Goal: Task Accomplishment & Management: Manage account settings

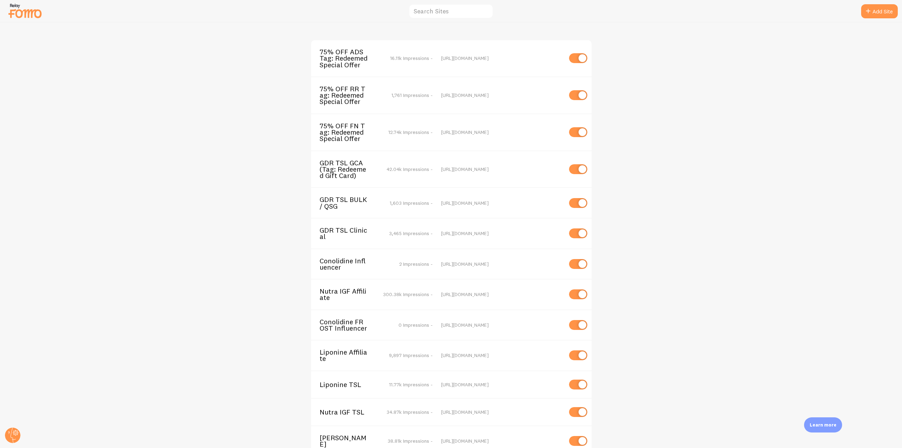
click at [345, 63] on span "75% OFF ADS Tag: Redeemed Special Offer" at bounding box center [348, 58] width 57 height 19
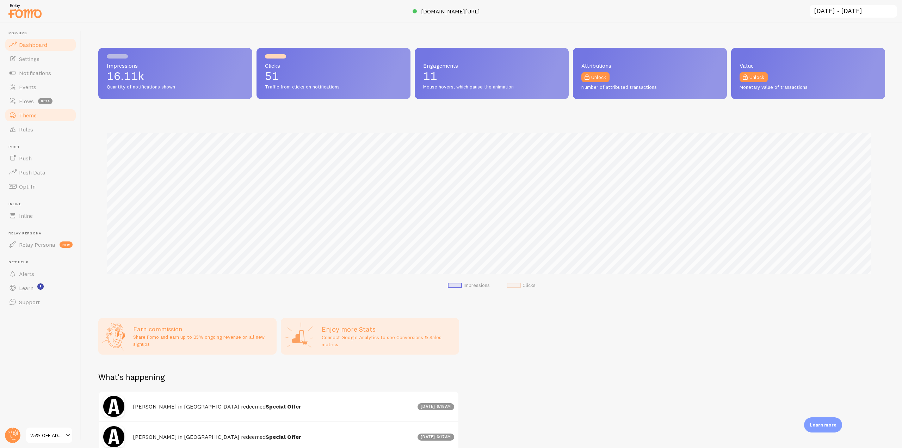
scroll to position [185, 782]
click at [51, 70] on link "Notifications" at bounding box center [40, 73] width 73 height 14
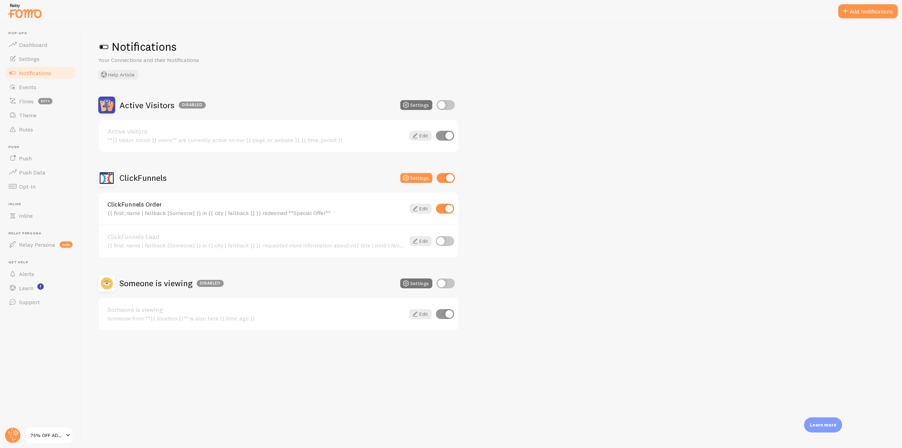
click at [16, 7] on img at bounding box center [24, 11] width 35 height 18
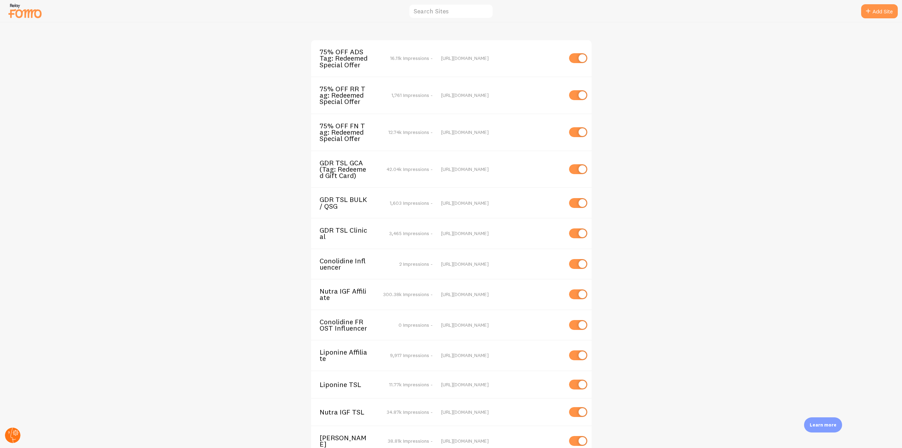
click at [12, 433] on circle at bounding box center [13, 436] width 16 height 16
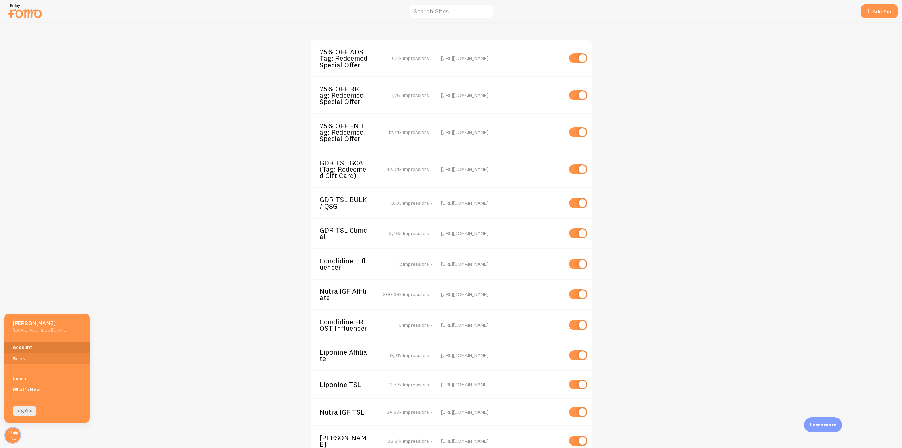
click at [32, 349] on link "Account" at bounding box center [47, 347] width 86 height 11
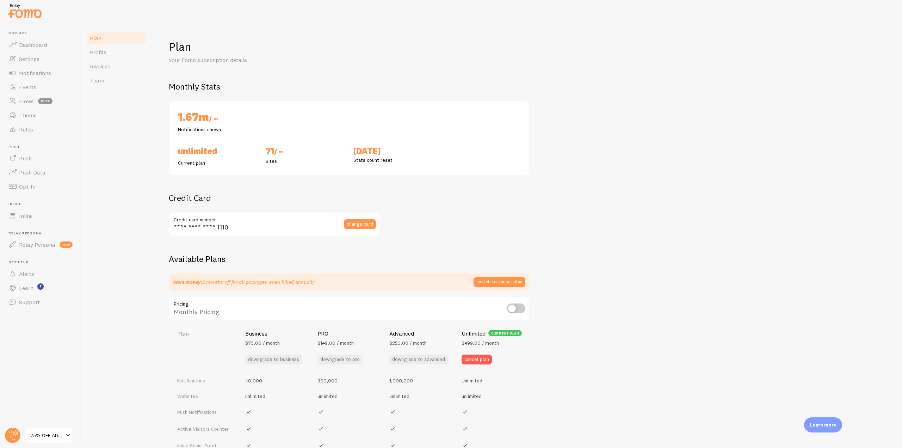
checkbox input "true"
click at [112, 51] on link "Profile" at bounding box center [117, 52] width 62 height 14
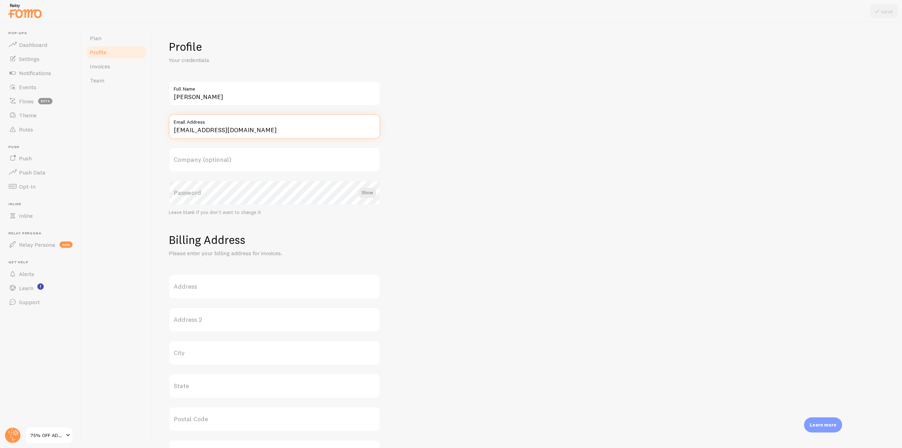
drag, startPoint x: 277, startPoint y: 129, endPoint x: 158, endPoint y: 128, distance: 118.8
click at [158, 128] on div "Profile Your credentials Richie Hanahoe Full Name accounts@cartelcapital.co Ema…" at bounding box center [527, 235] width 750 height 425
click at [29, 4] on img at bounding box center [24, 11] width 35 height 18
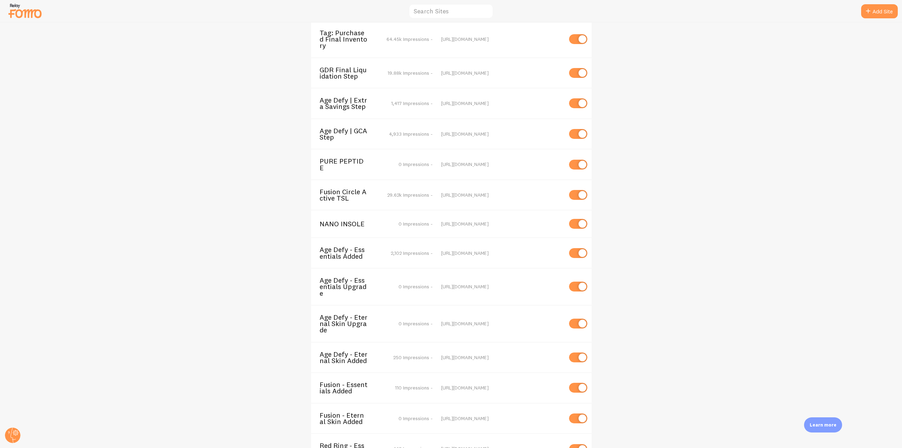
scroll to position [1088, 0]
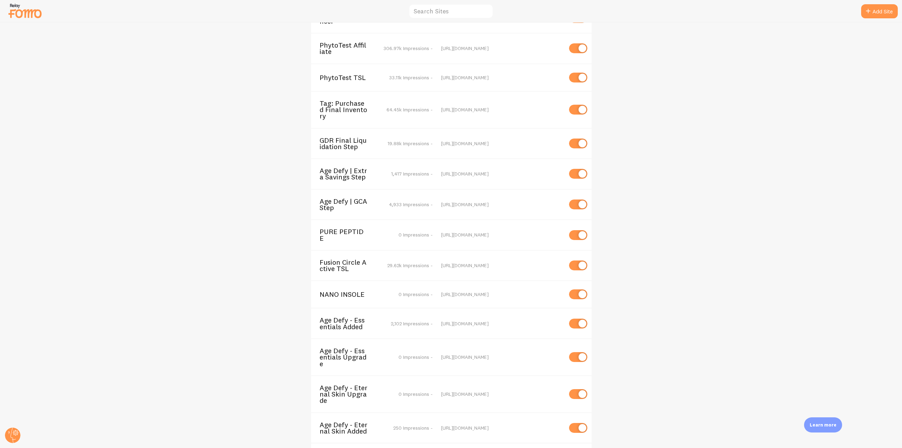
click at [351, 100] on span "Tag: Purchased Final Inventory" at bounding box center [348, 109] width 57 height 19
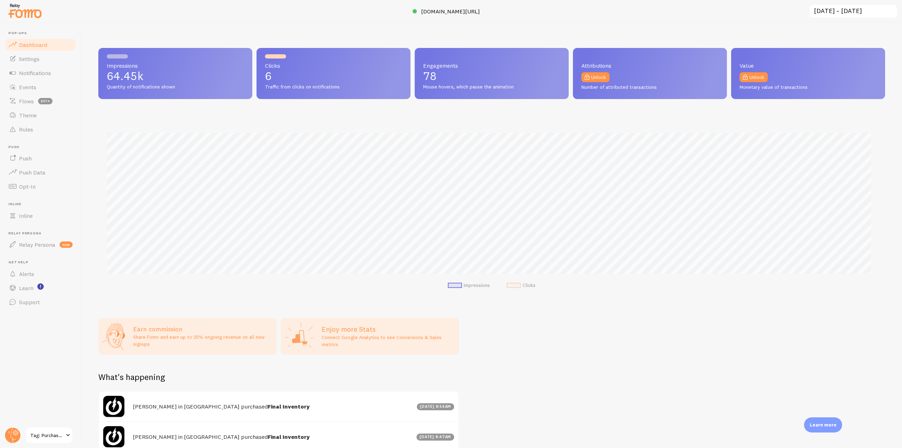
scroll to position [185, 782]
click at [58, 74] on link "Notifications" at bounding box center [40, 73] width 73 height 14
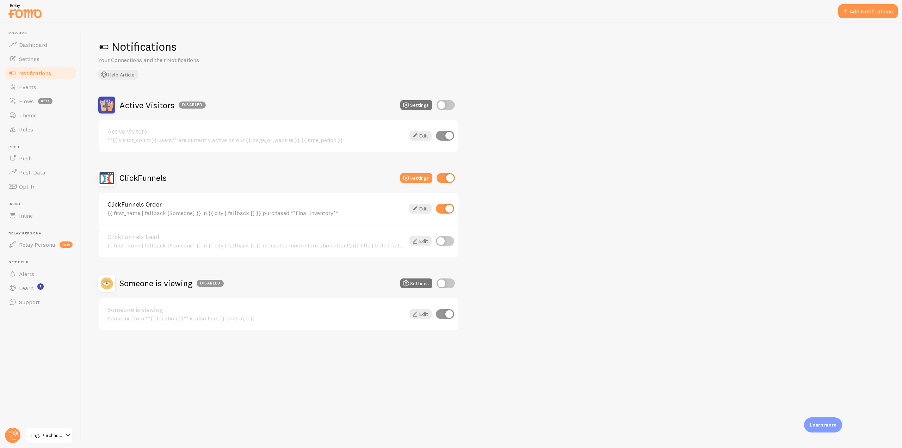
click at [33, 13] on img at bounding box center [24, 11] width 35 height 18
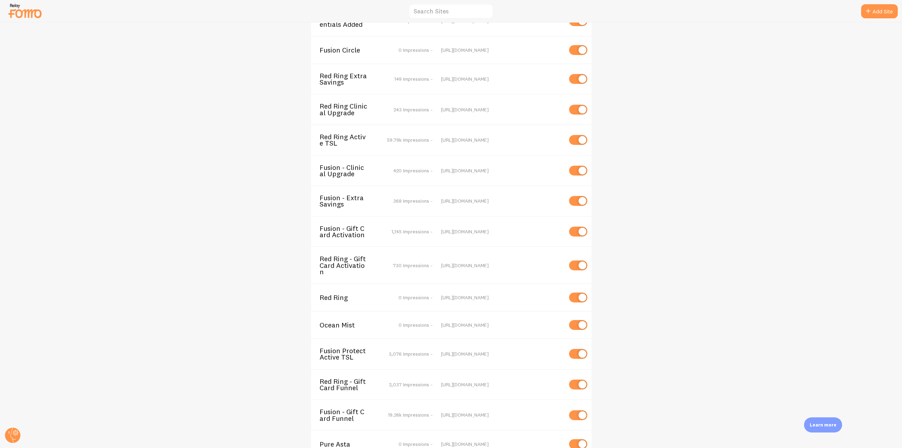
scroll to position [1793, 0]
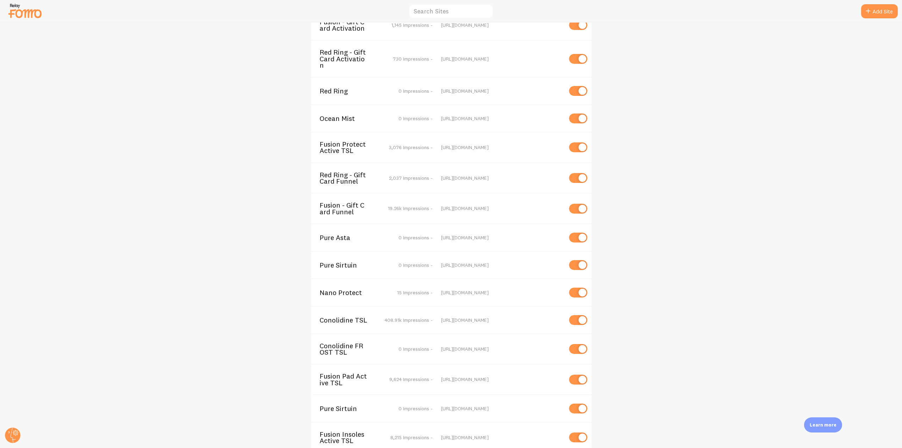
click at [338, 343] on span "Conolidine FROST TSL" at bounding box center [348, 349] width 57 height 13
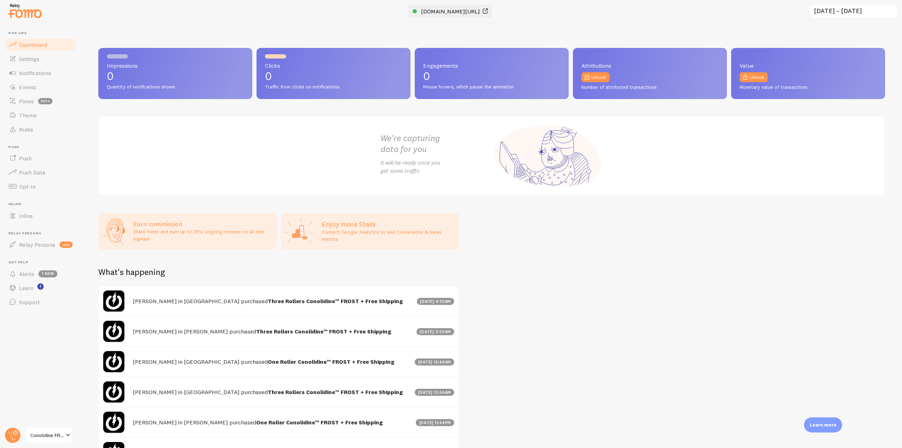
click at [460, 13] on span "secure.gamedayready.com/cf-24-article" at bounding box center [450, 11] width 59 height 7
click at [30, 14] on img at bounding box center [24, 11] width 35 height 18
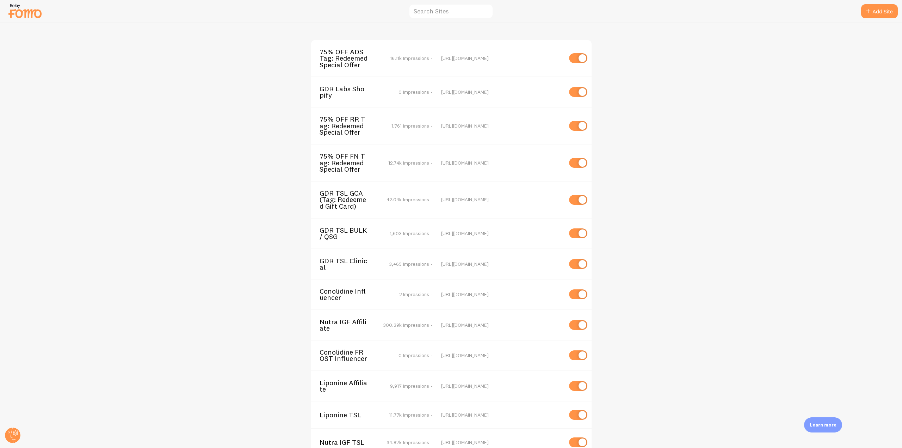
click at [332, 93] on span "GDR Labs Shopify" at bounding box center [348, 92] width 57 height 13
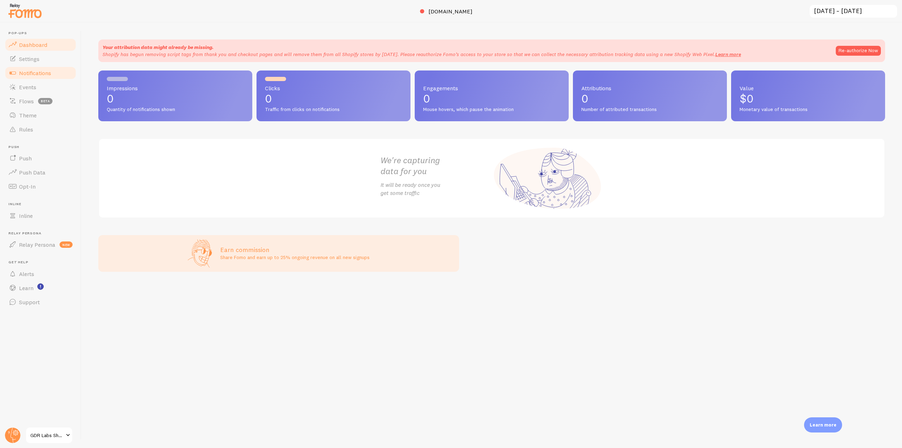
click at [42, 75] on span "Notifications" at bounding box center [35, 72] width 32 height 7
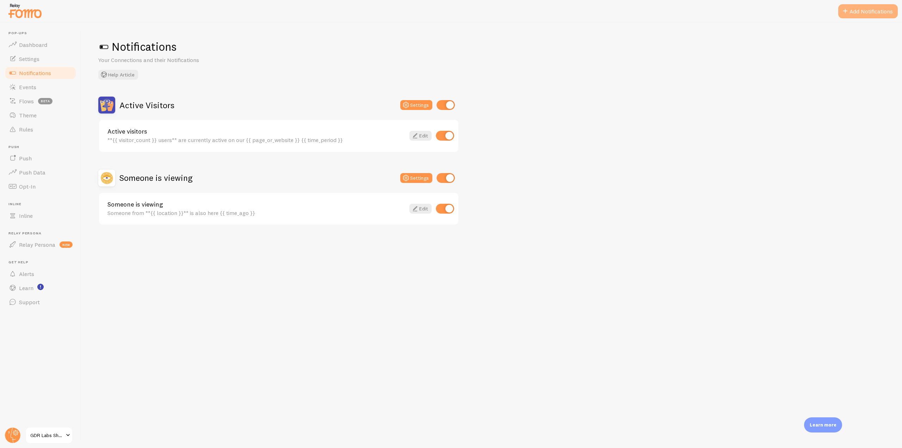
click at [860, 10] on button "Add Notifications" at bounding box center [868, 11] width 60 height 14
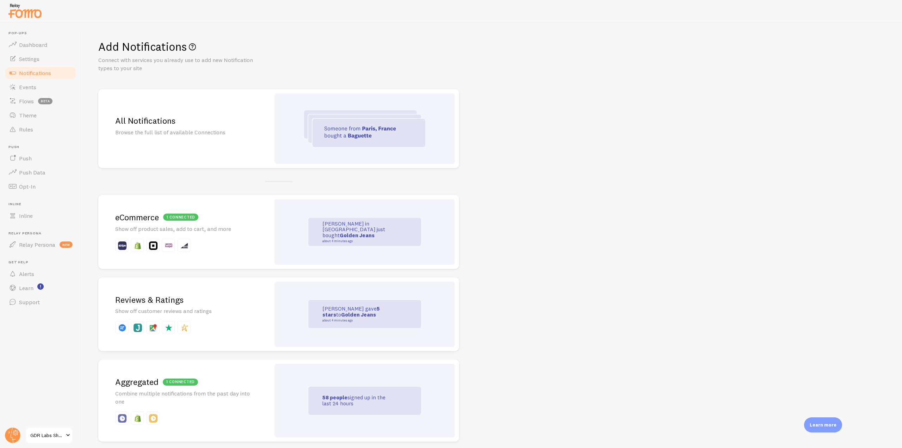
click at [238, 221] on h2 "1 connected eCommerce" at bounding box center [184, 217] width 138 height 11
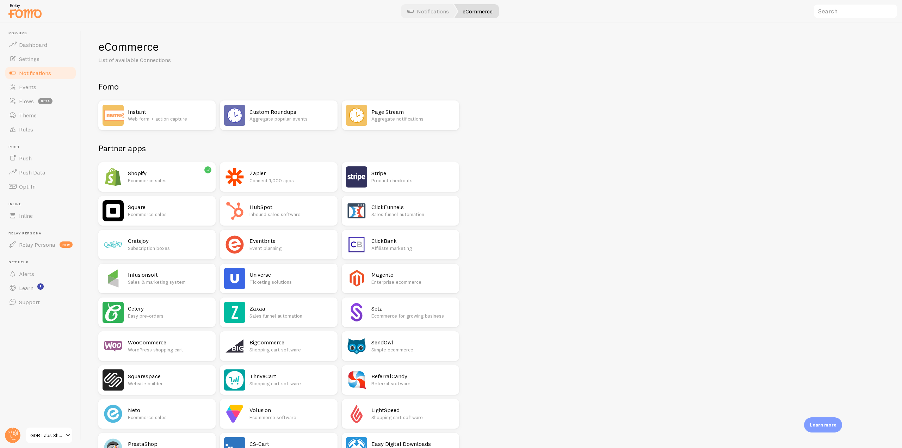
click at [188, 184] on p "Ecommerce sales" at bounding box center [170, 180] width 84 height 7
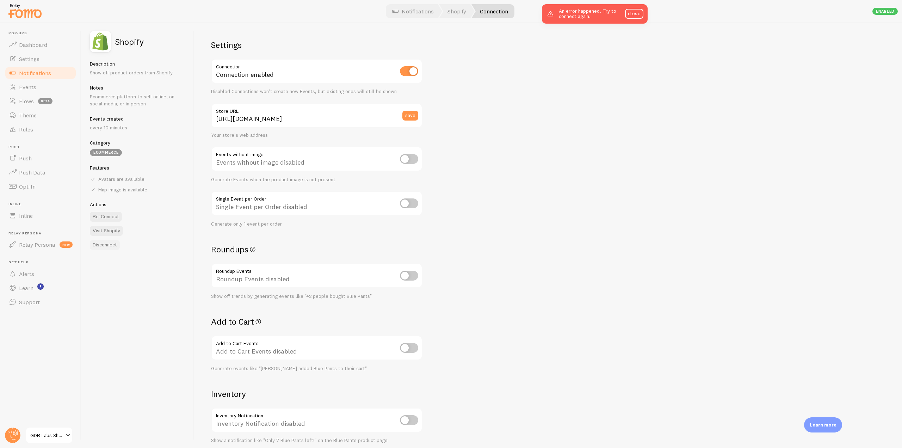
click at [104, 247] on button "Disconnect" at bounding box center [105, 245] width 30 height 10
click at [50, 74] on span "Notifications" at bounding box center [35, 72] width 32 height 7
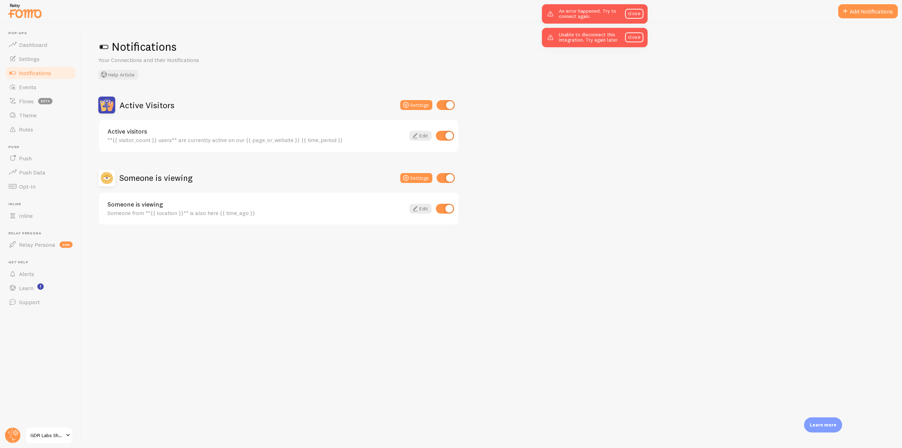
click at [33, 13] on img at bounding box center [24, 11] width 35 height 18
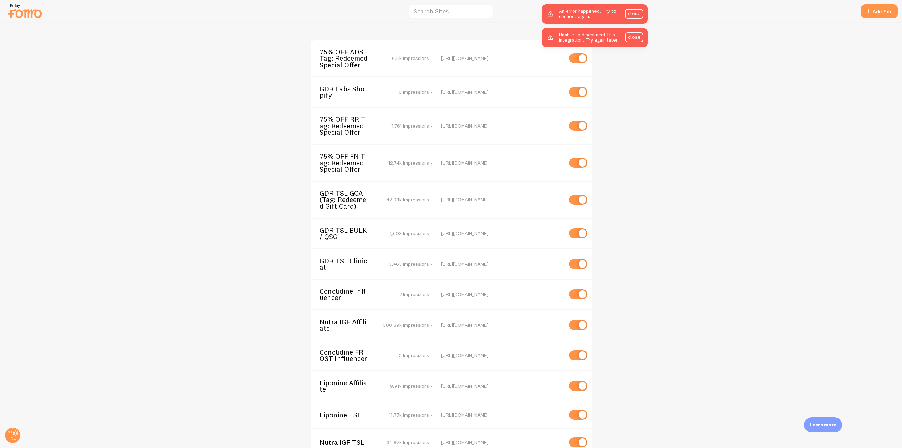
click at [343, 91] on span "GDR Labs Shopify" at bounding box center [348, 92] width 57 height 13
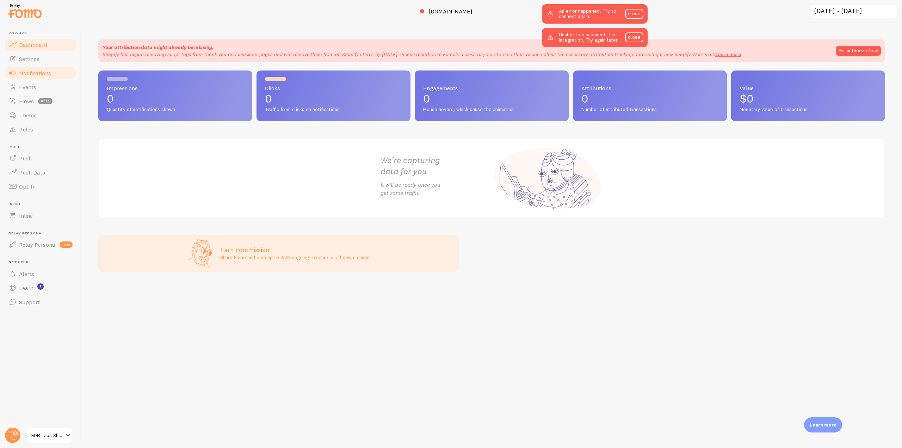
click at [61, 75] on link "Notifications" at bounding box center [40, 73] width 73 height 14
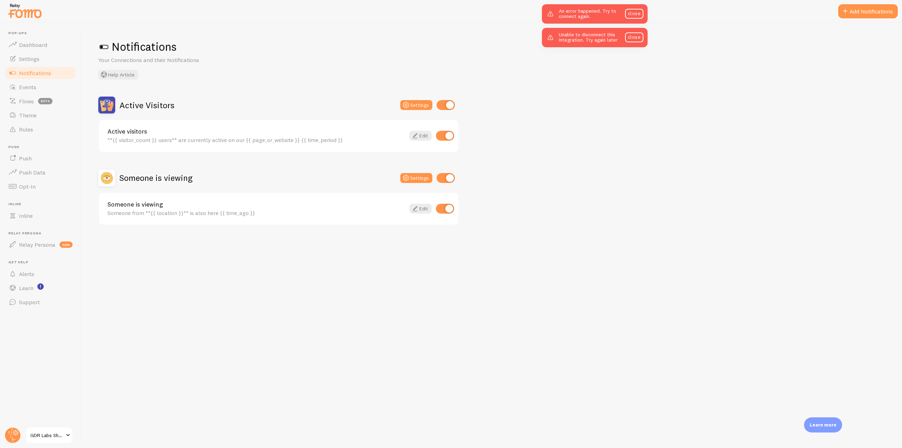
click at [38, 19] on img at bounding box center [24, 11] width 35 height 18
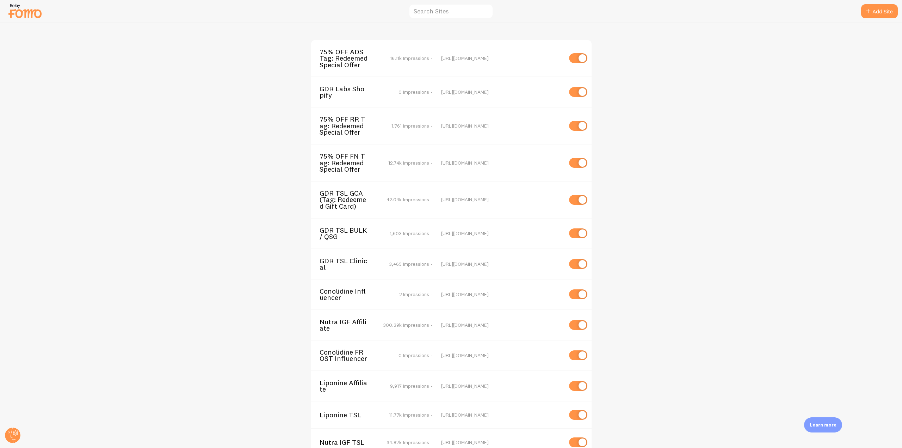
click at [322, 88] on span "GDR Labs Shopify" at bounding box center [348, 92] width 57 height 13
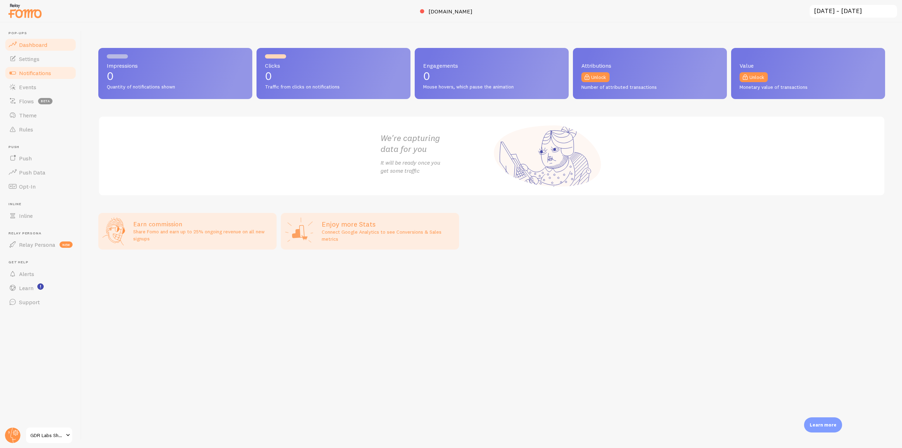
click at [61, 73] on link "Notifications" at bounding box center [40, 73] width 73 height 14
